Goal: Task Accomplishment & Management: Use online tool/utility

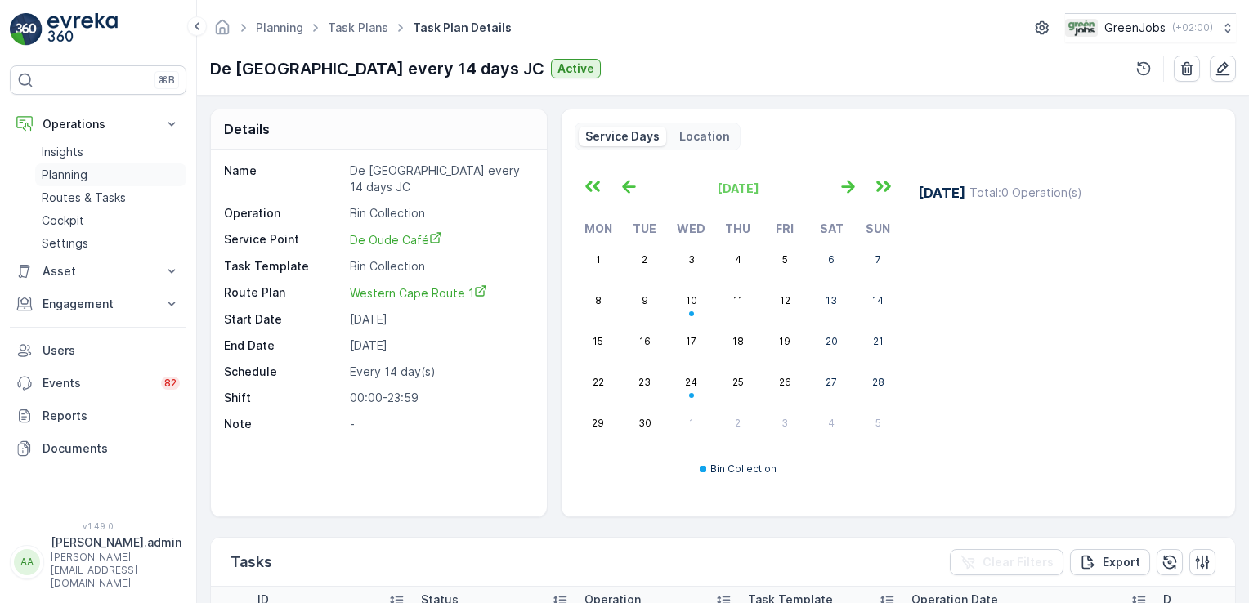
click at [72, 168] on p "Planning" at bounding box center [65, 175] width 46 height 16
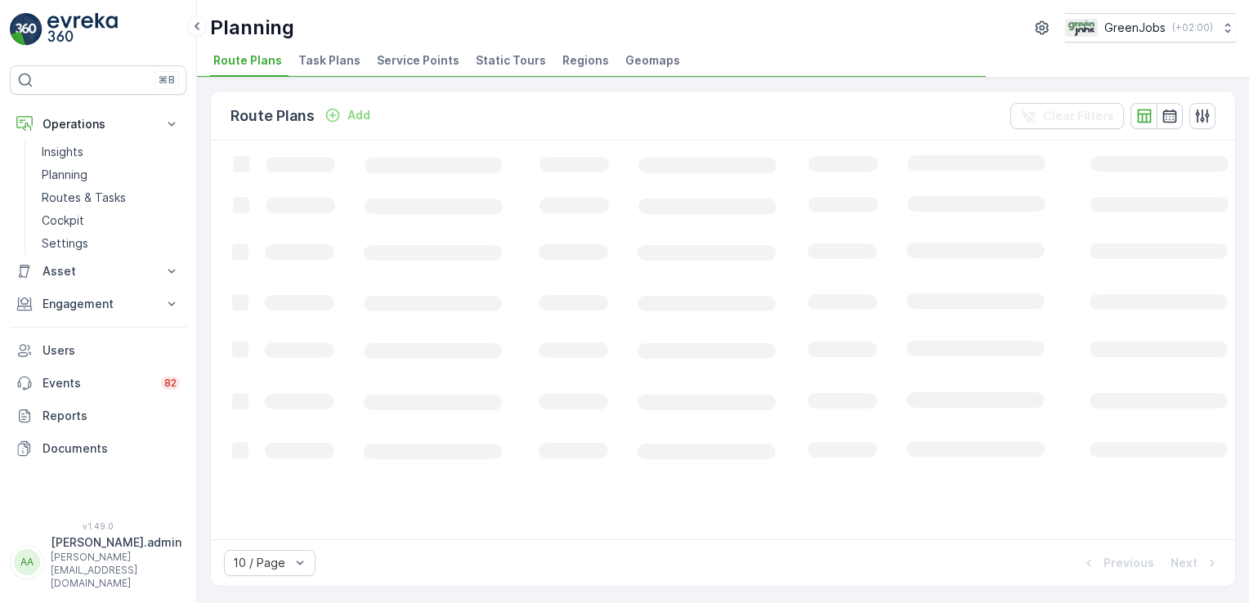
click at [422, 64] on span "Service Points" at bounding box center [418, 60] width 83 height 16
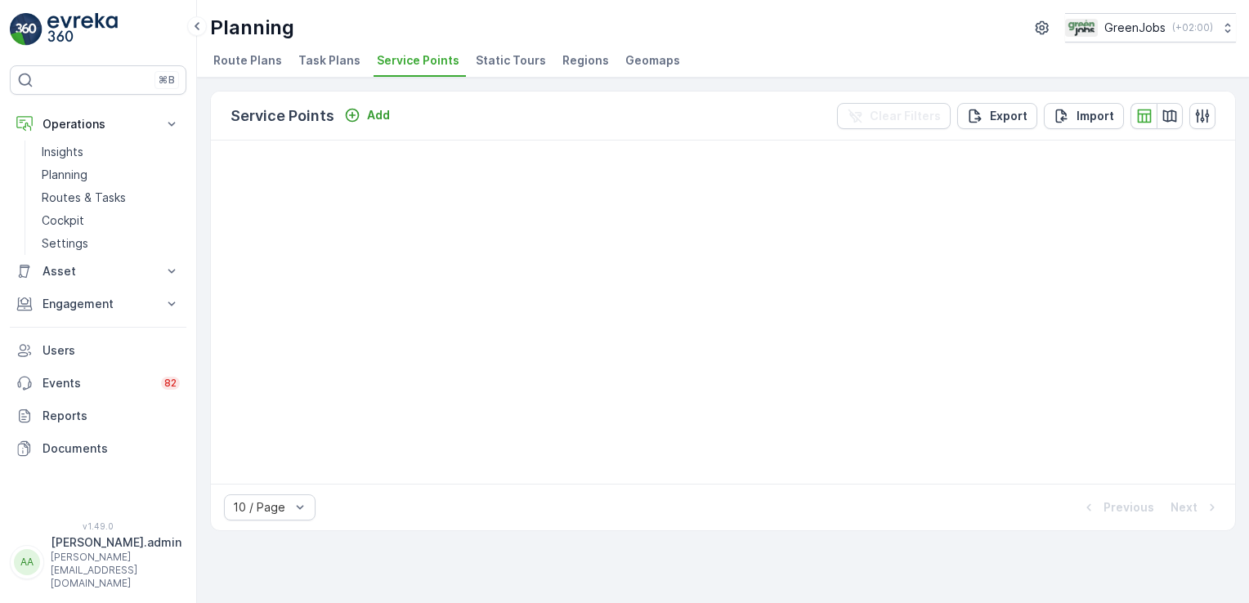
click at [435, 60] on span "Service Points" at bounding box center [418, 60] width 83 height 16
click at [419, 58] on span "Service Points" at bounding box center [418, 60] width 83 height 16
click at [54, 163] on link "Planning" at bounding box center [110, 174] width 151 height 23
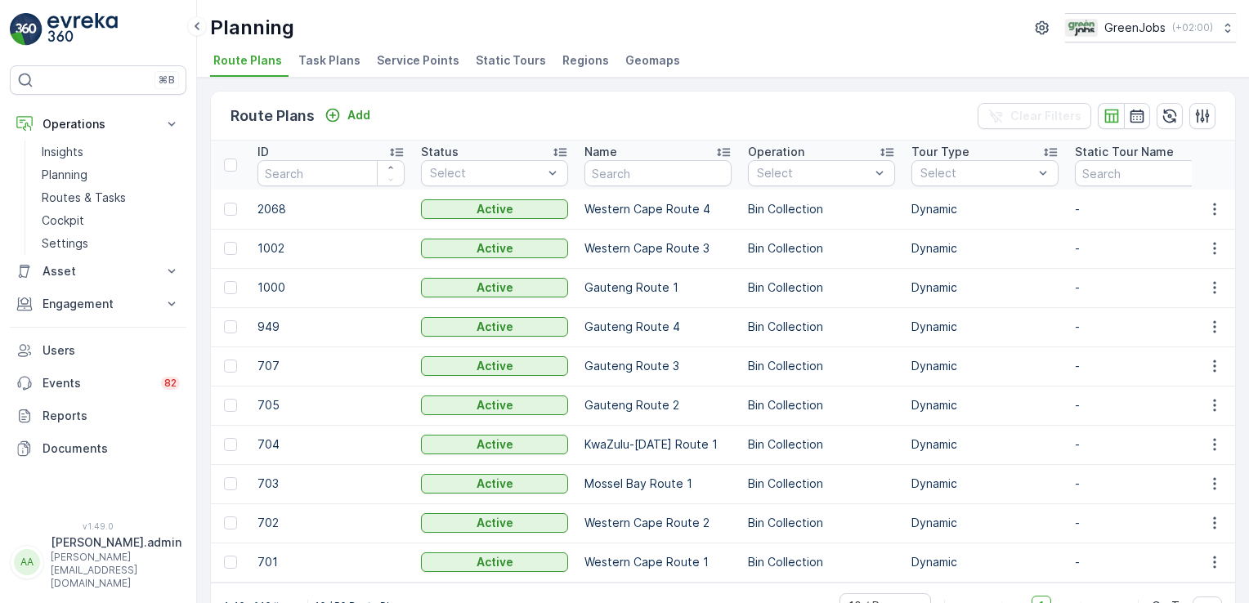
click at [405, 54] on span "Service Points" at bounding box center [418, 60] width 83 height 16
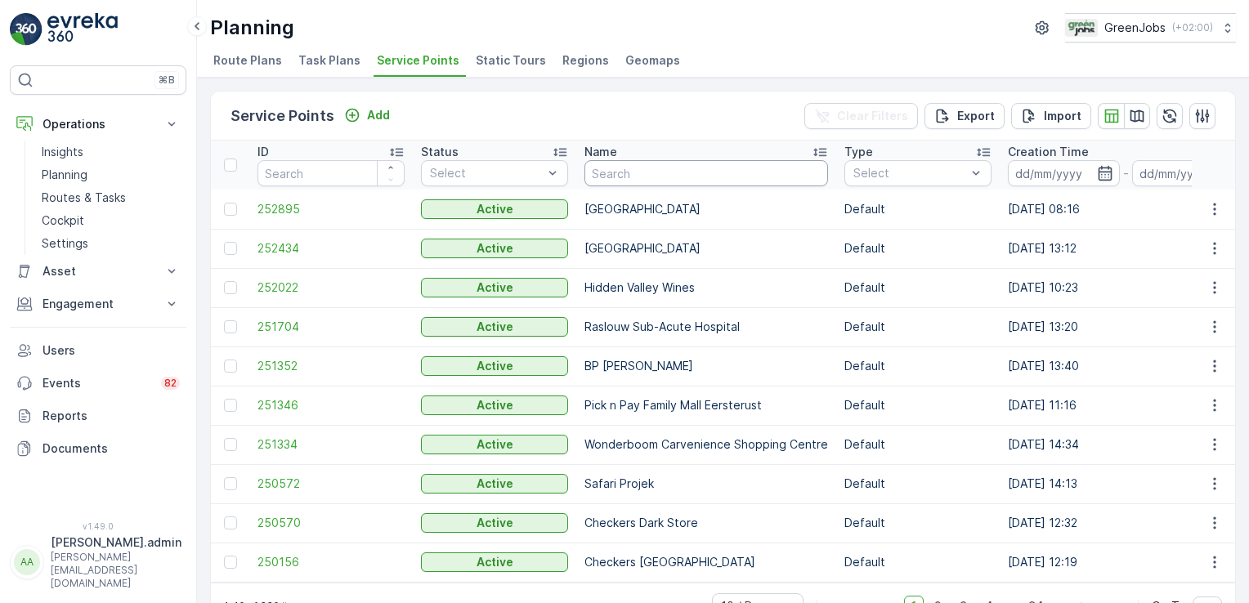
click at [669, 171] on input "text" at bounding box center [706, 173] width 244 height 26
type input "clean"
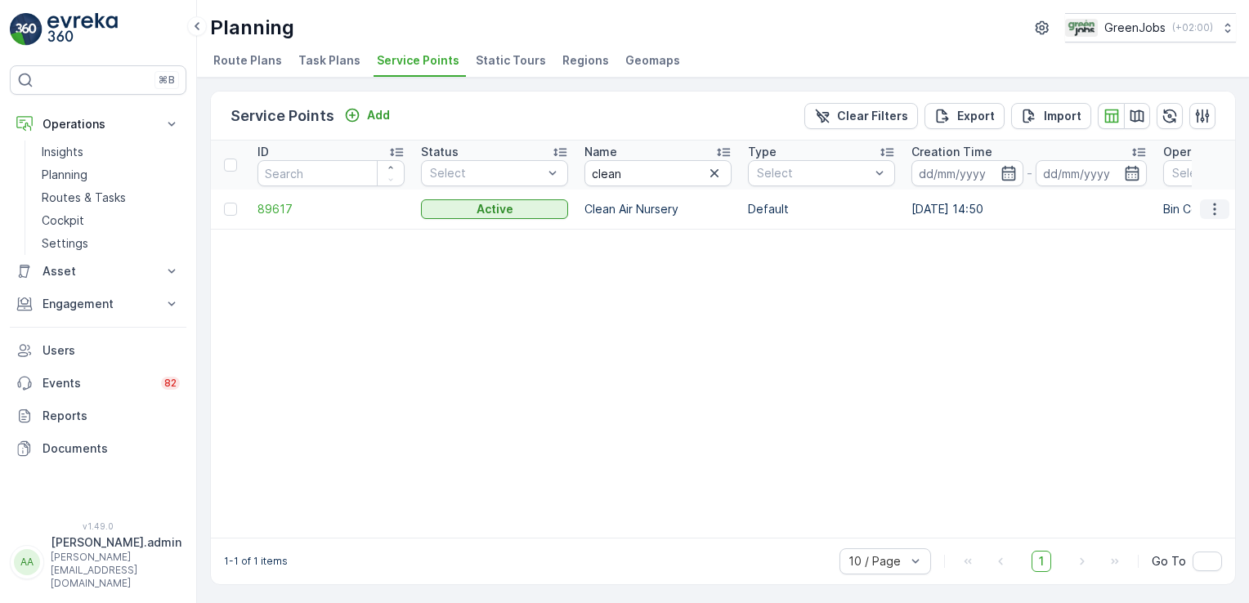
click at [1208, 201] on icon "button" at bounding box center [1214, 209] width 16 height 16
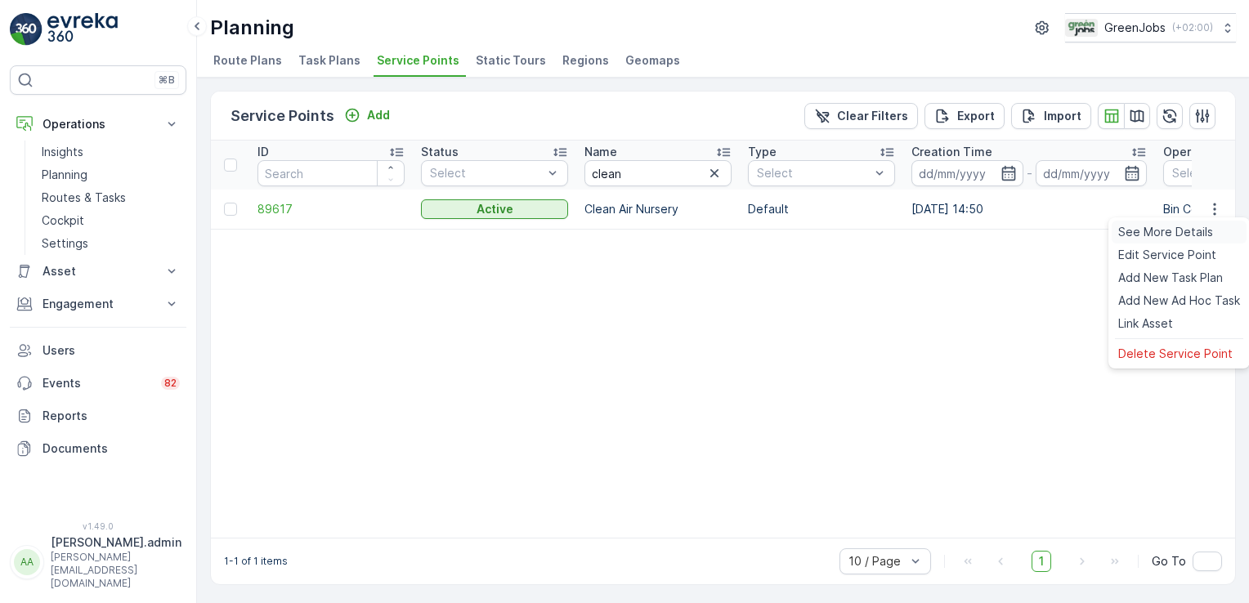
click at [1166, 234] on span "See More Details" at bounding box center [1165, 232] width 95 height 16
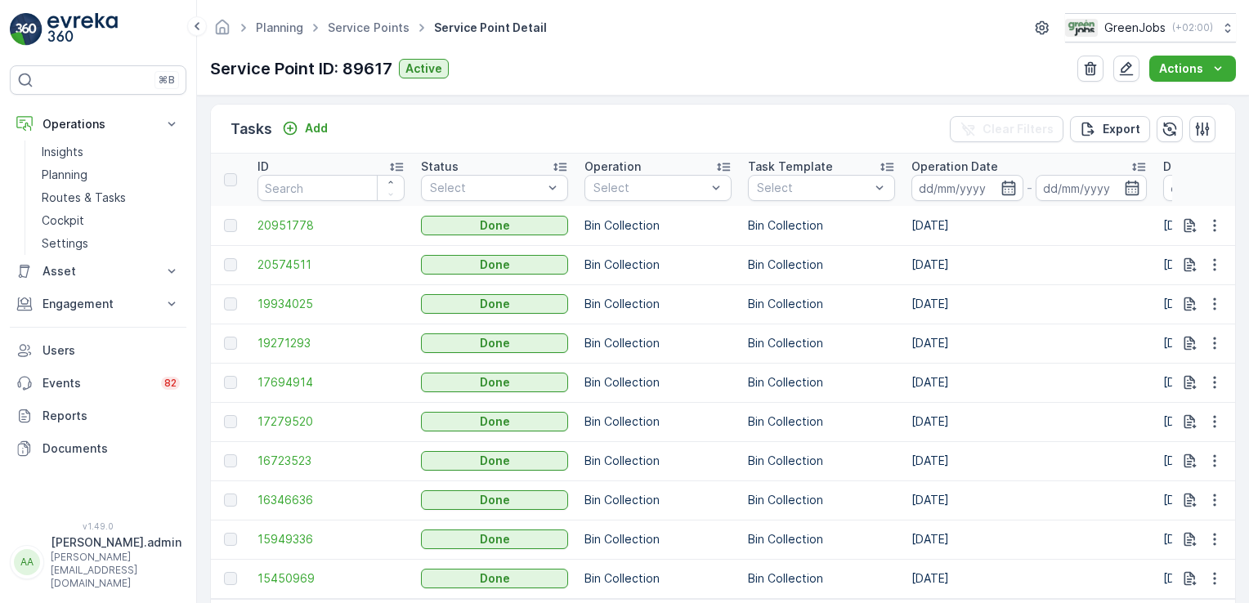
scroll to position [466, 0]
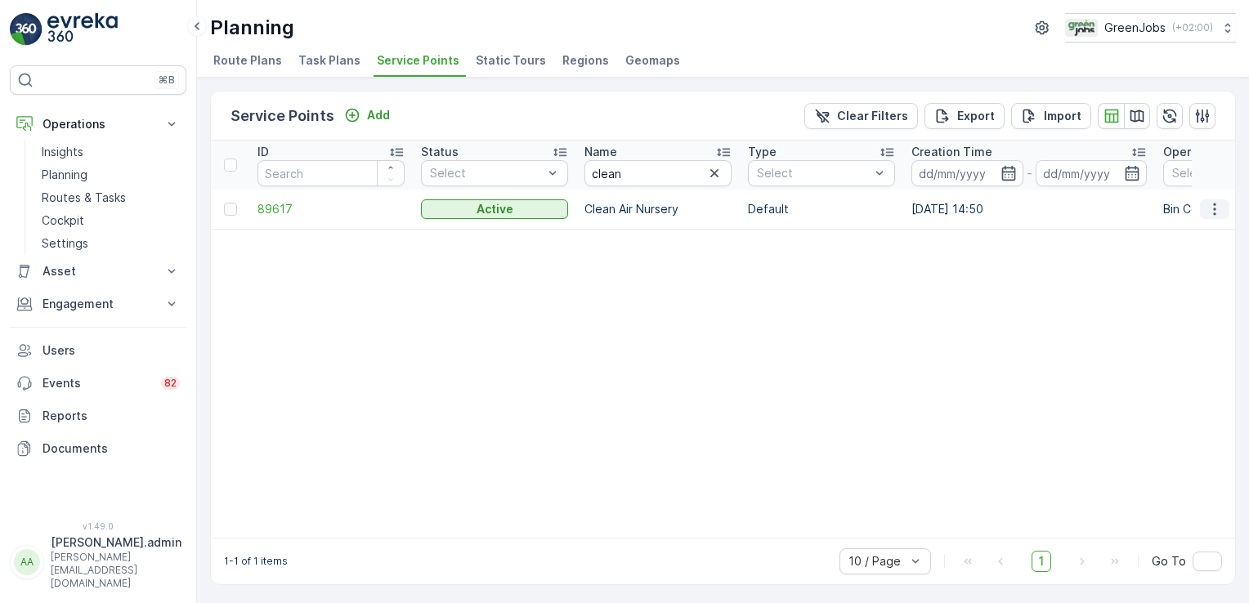
click at [1213, 208] on icon "button" at bounding box center [1214, 209] width 2 height 12
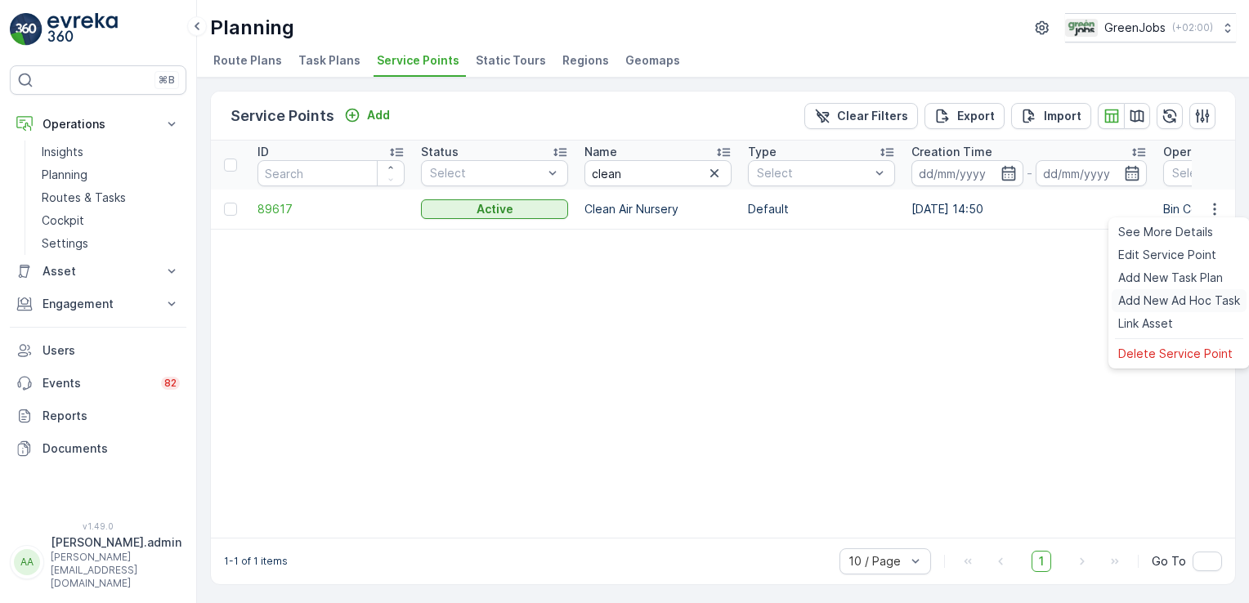
click at [1183, 306] on span "Add New Ad Hoc Task" at bounding box center [1179, 301] width 122 height 16
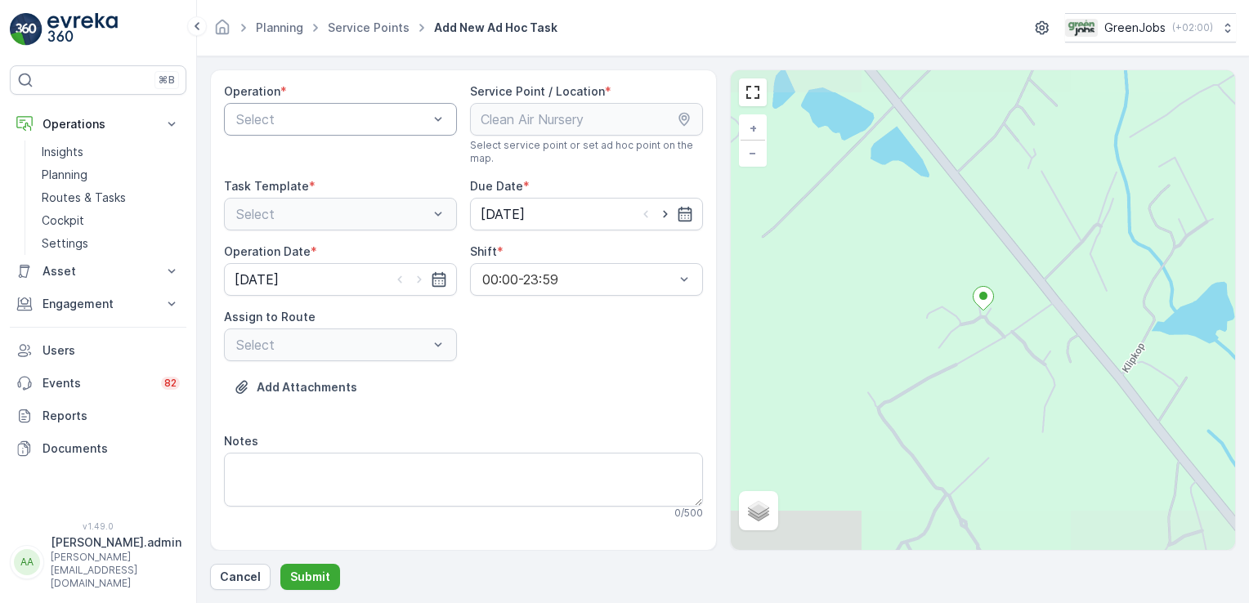
click at [425, 114] on div at bounding box center [332, 119] width 195 height 15
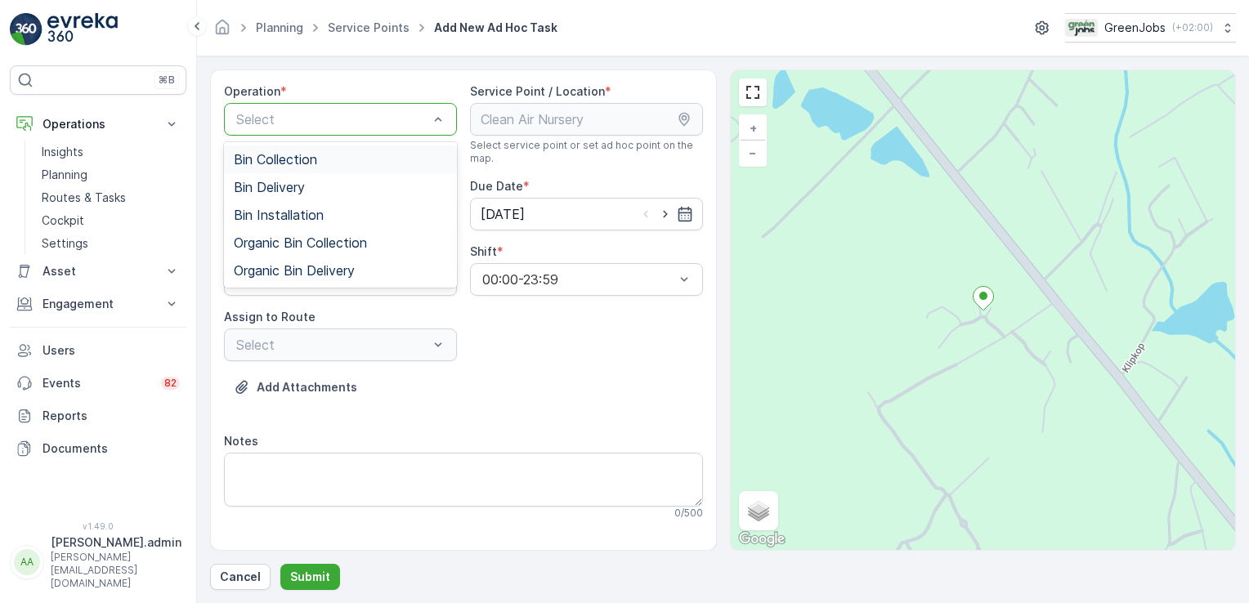
click at [301, 164] on div "Bin Collection" at bounding box center [340, 159] width 233 height 28
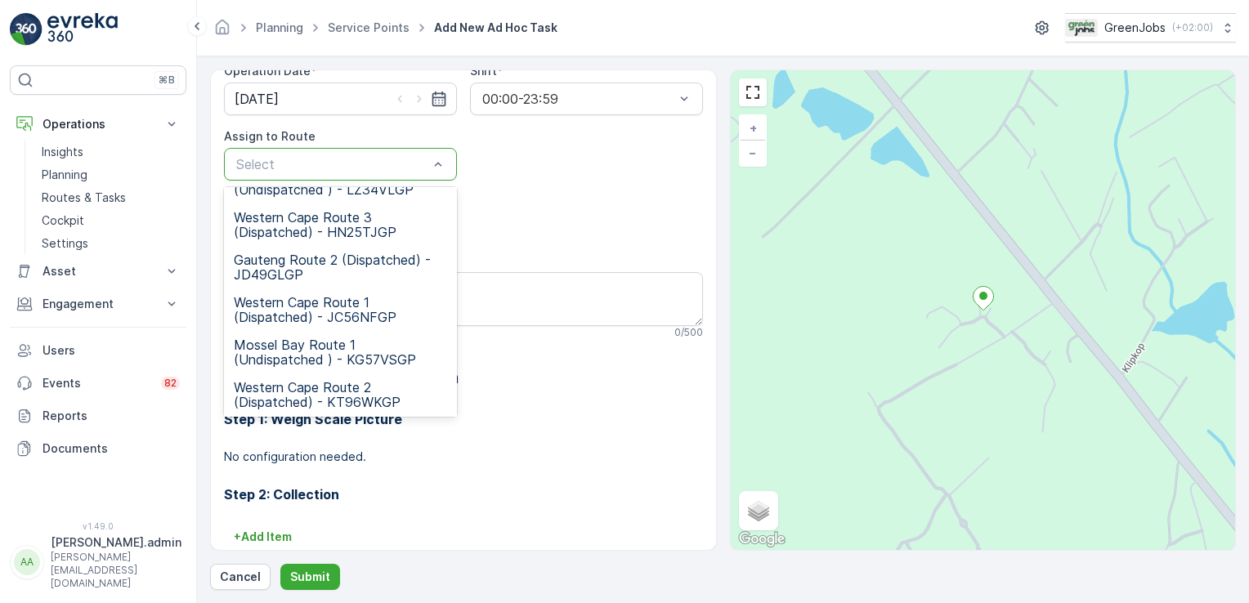
scroll to position [17, 0]
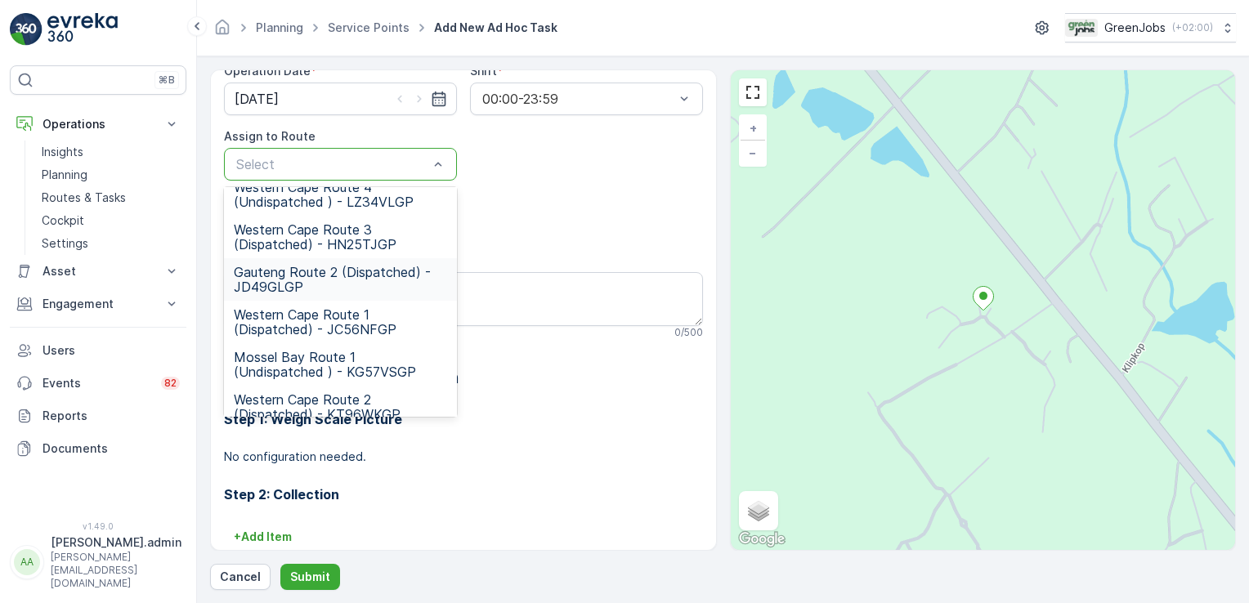
click at [289, 275] on span "Gauteng Route 2 (Dispatched) - JD49GLGP" at bounding box center [340, 279] width 213 height 29
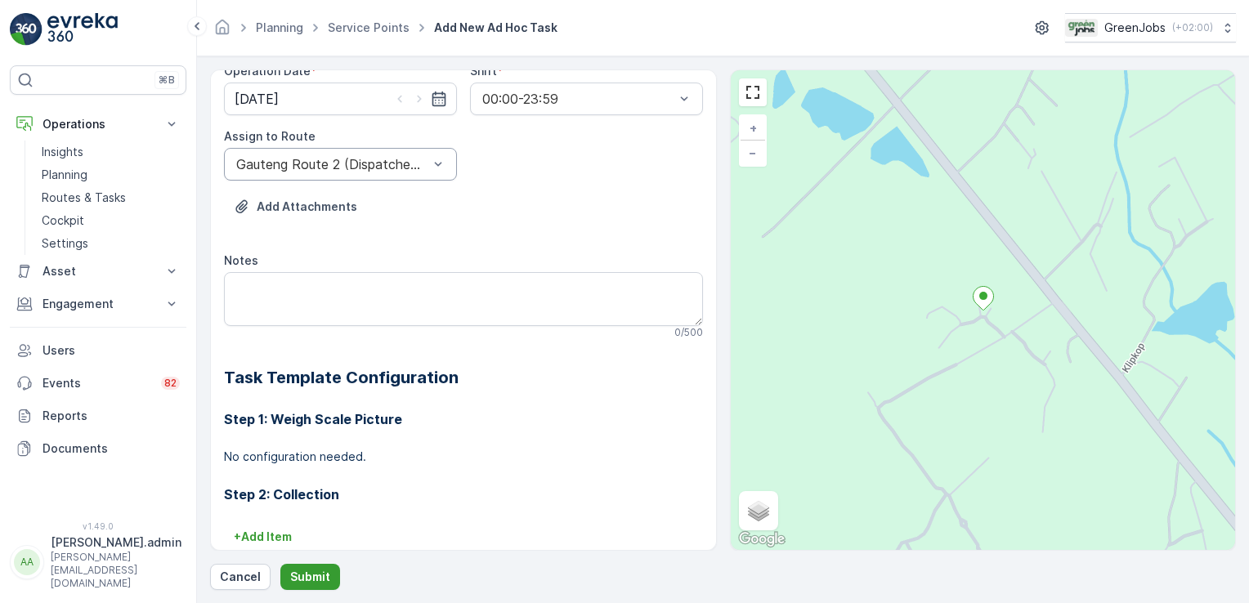
drag, startPoint x: 304, startPoint y: 570, endPoint x: 311, endPoint y: 566, distance: 8.4
click at [311, 566] on button "Submit" at bounding box center [310, 577] width 60 height 26
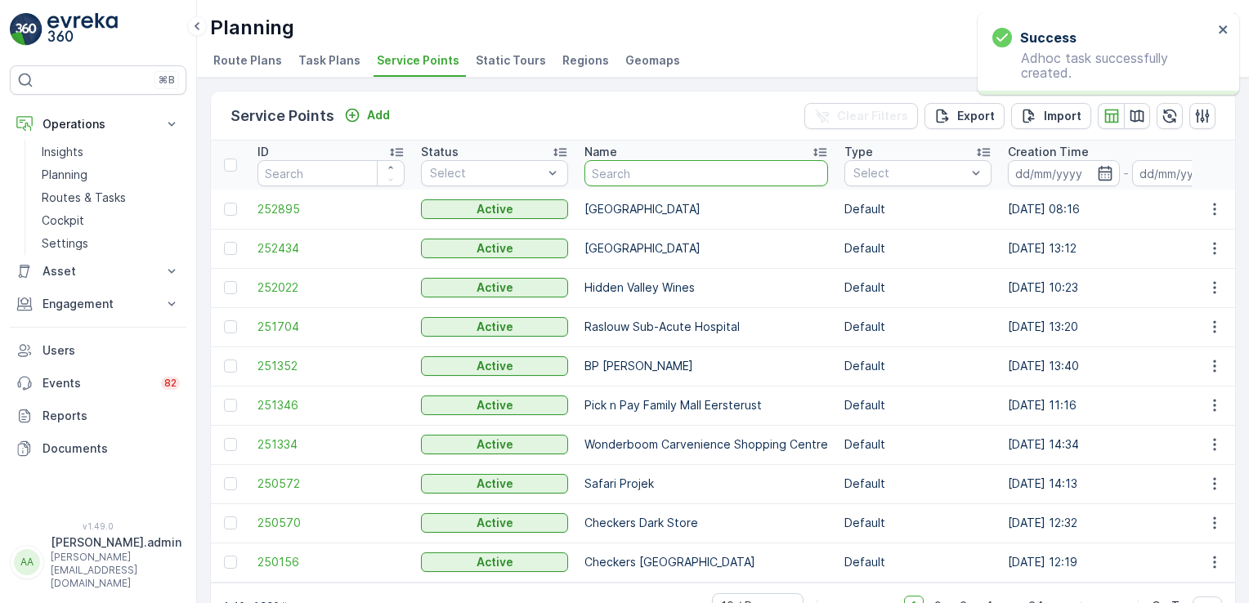
click at [659, 170] on input "text" at bounding box center [706, 173] width 244 height 26
type input "NG"
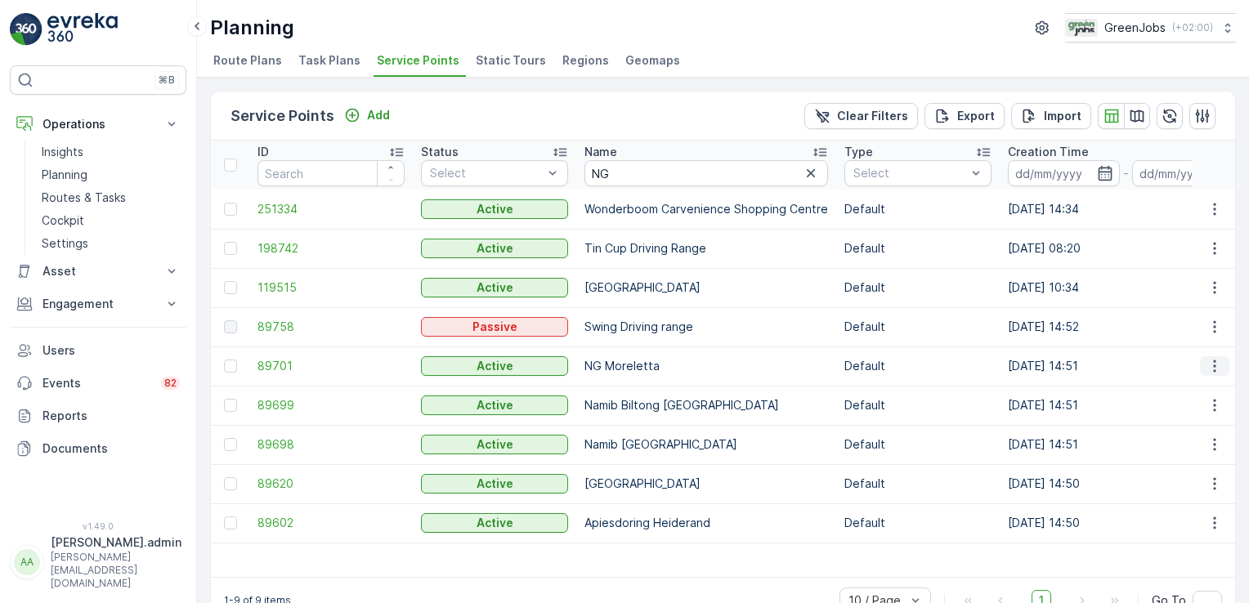
click at [1214, 365] on icon "button" at bounding box center [1214, 366] width 16 height 16
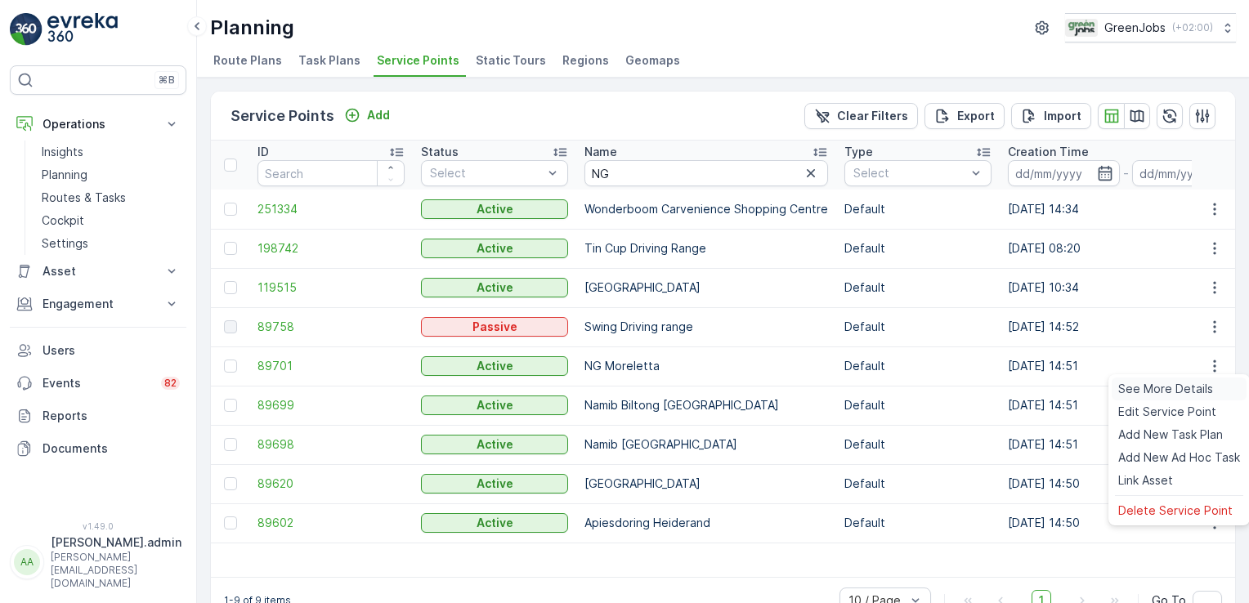
click at [1196, 388] on span "See More Details" at bounding box center [1165, 389] width 95 height 16
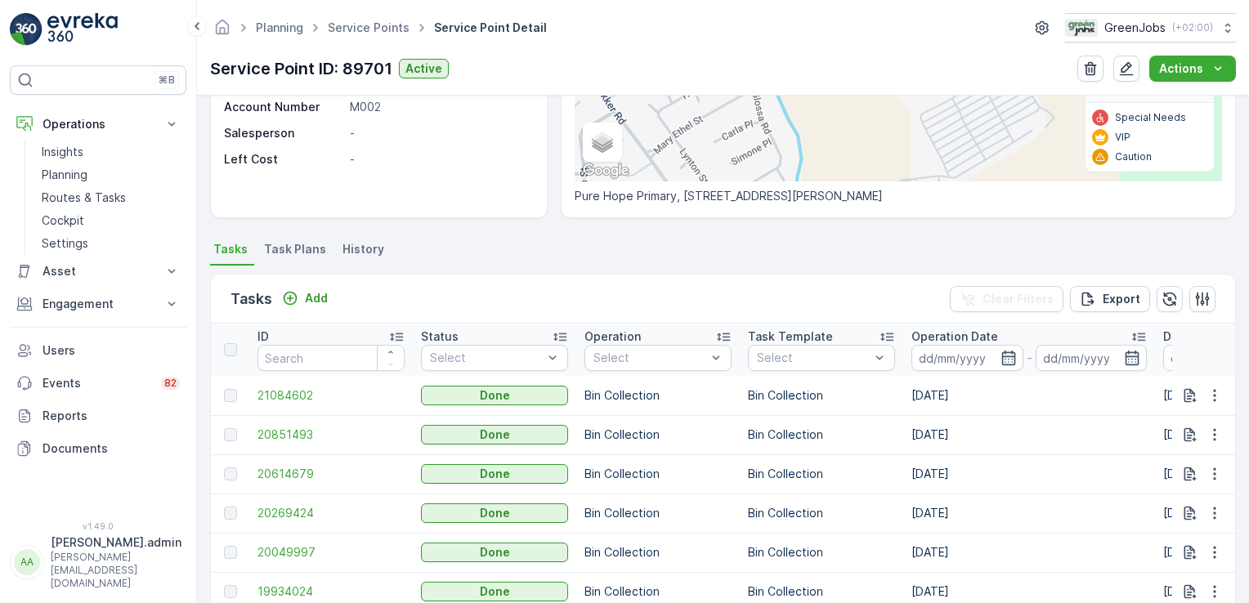
scroll to position [199, 0]
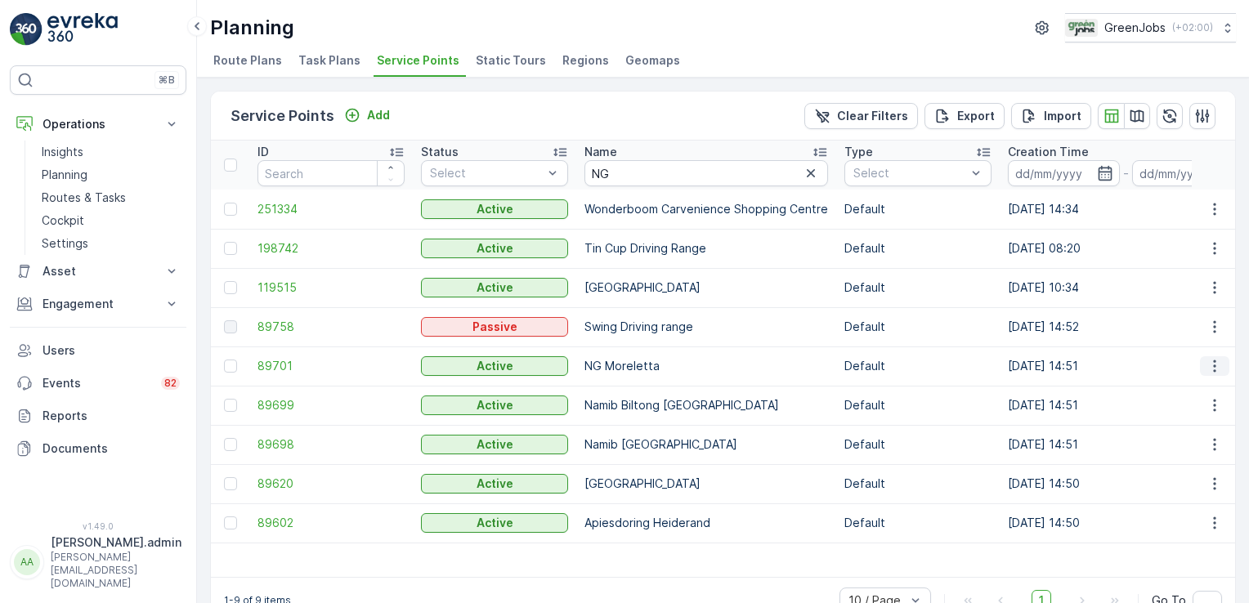
click at [1213, 361] on icon "button" at bounding box center [1214, 366] width 16 height 16
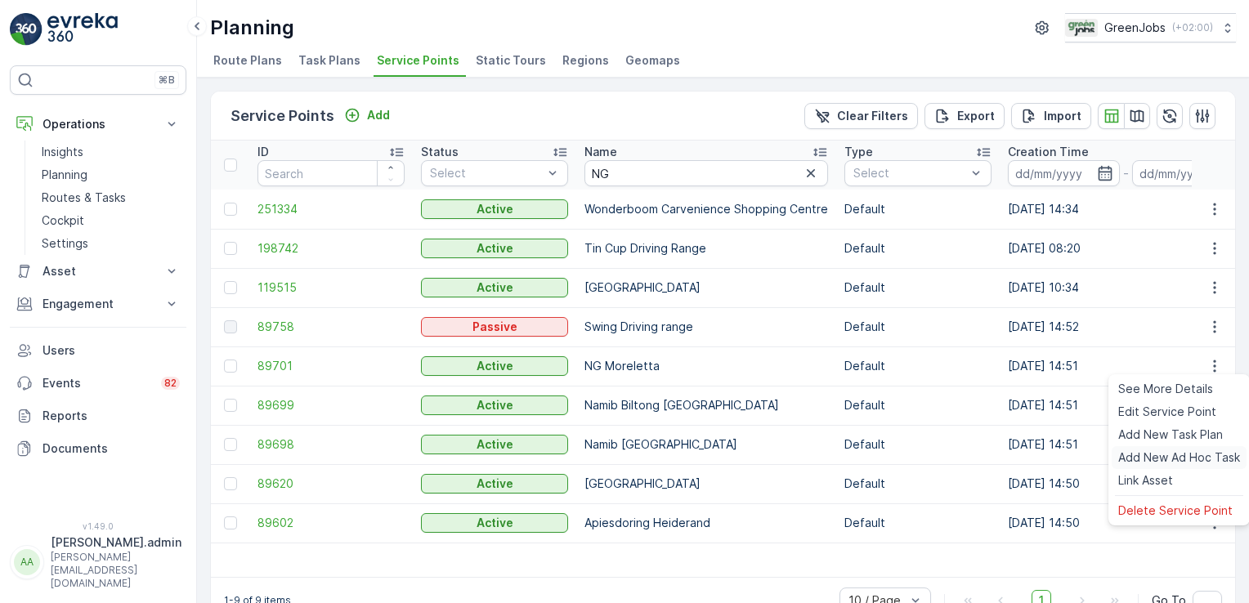
click at [1171, 456] on span "Add New Ad Hoc Task" at bounding box center [1179, 458] width 122 height 16
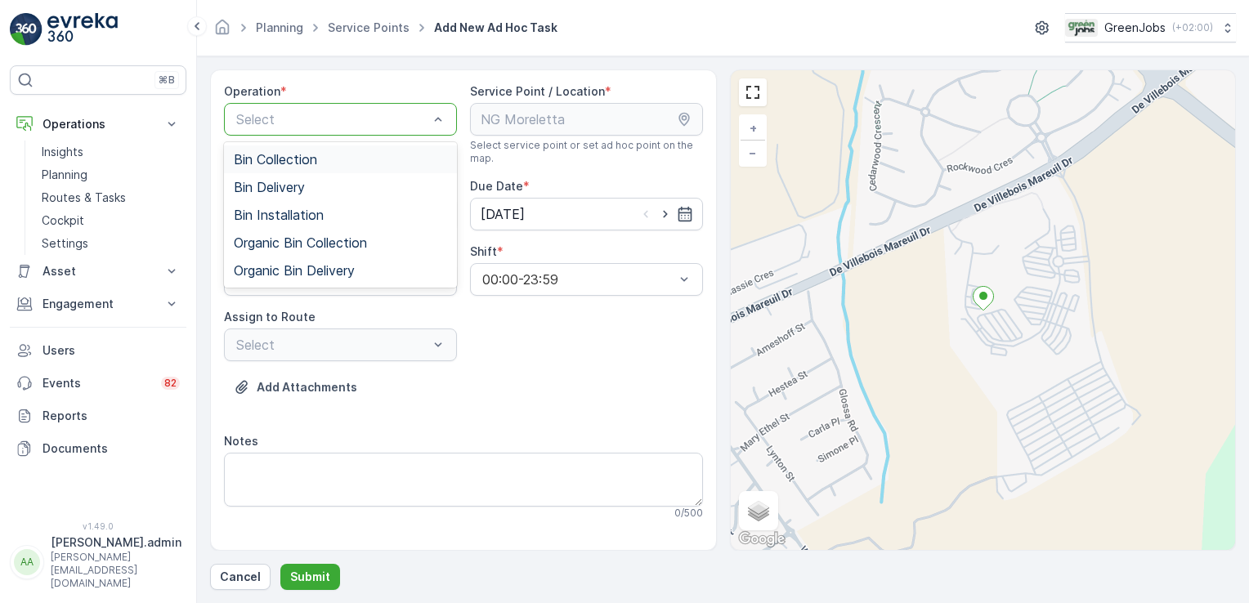
click at [424, 112] on div at bounding box center [332, 119] width 195 height 15
click at [297, 154] on span "Bin Collection" at bounding box center [275, 159] width 83 height 15
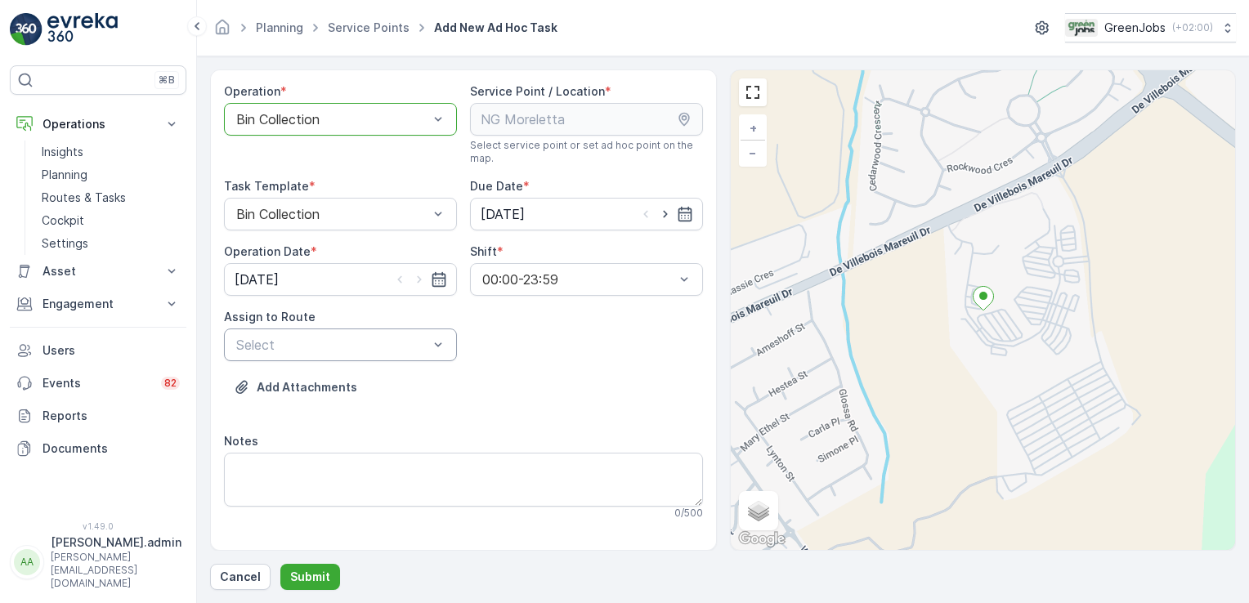
click at [418, 335] on div "Select" at bounding box center [332, 345] width 195 height 20
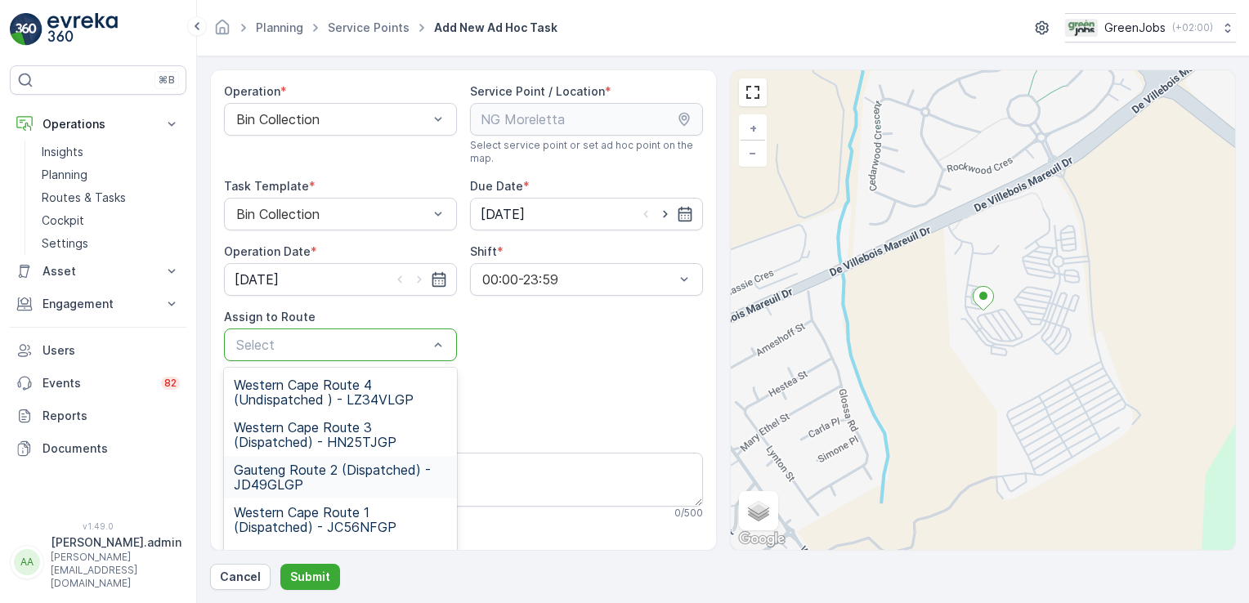
click at [279, 476] on span "Gauteng Route 2 (Dispatched) - JD49GLGP" at bounding box center [340, 477] width 213 height 29
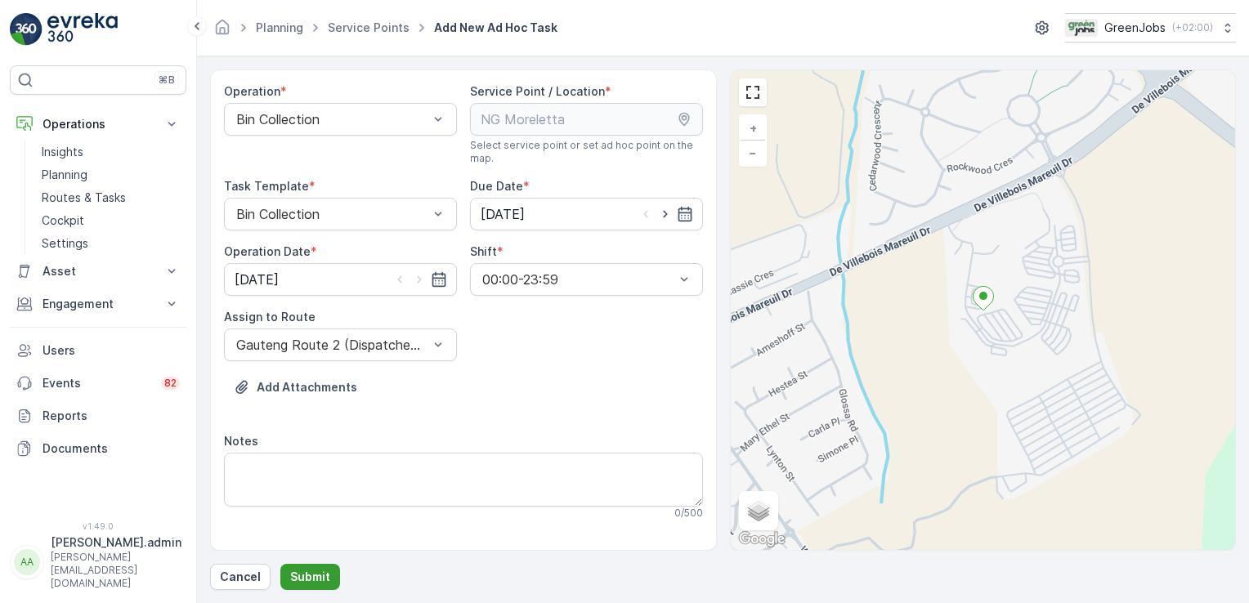
click at [315, 570] on p "Submit" at bounding box center [310, 577] width 40 height 16
